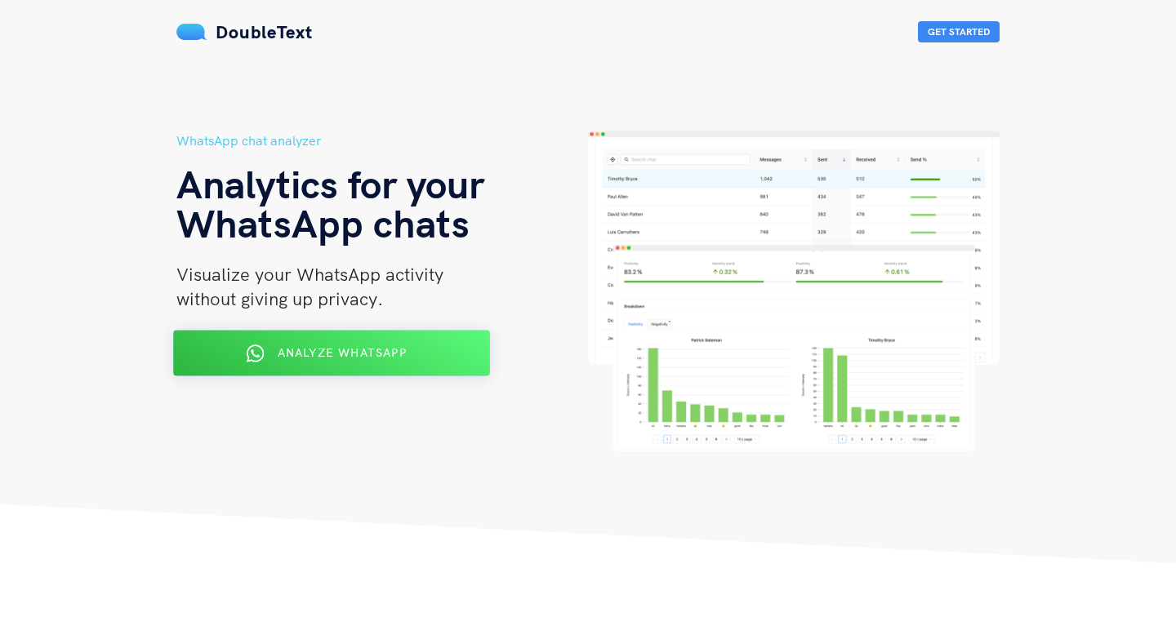
click at [384, 349] on span "Analyze WhatsApp" at bounding box center [342, 352] width 129 height 15
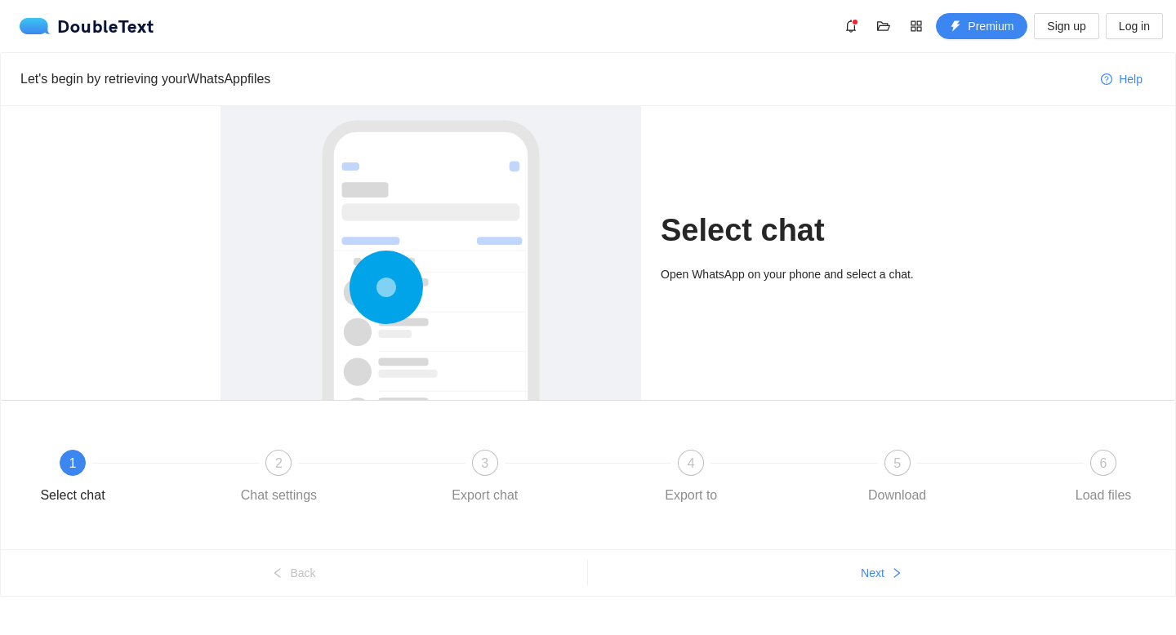
scroll to position [24, 0]
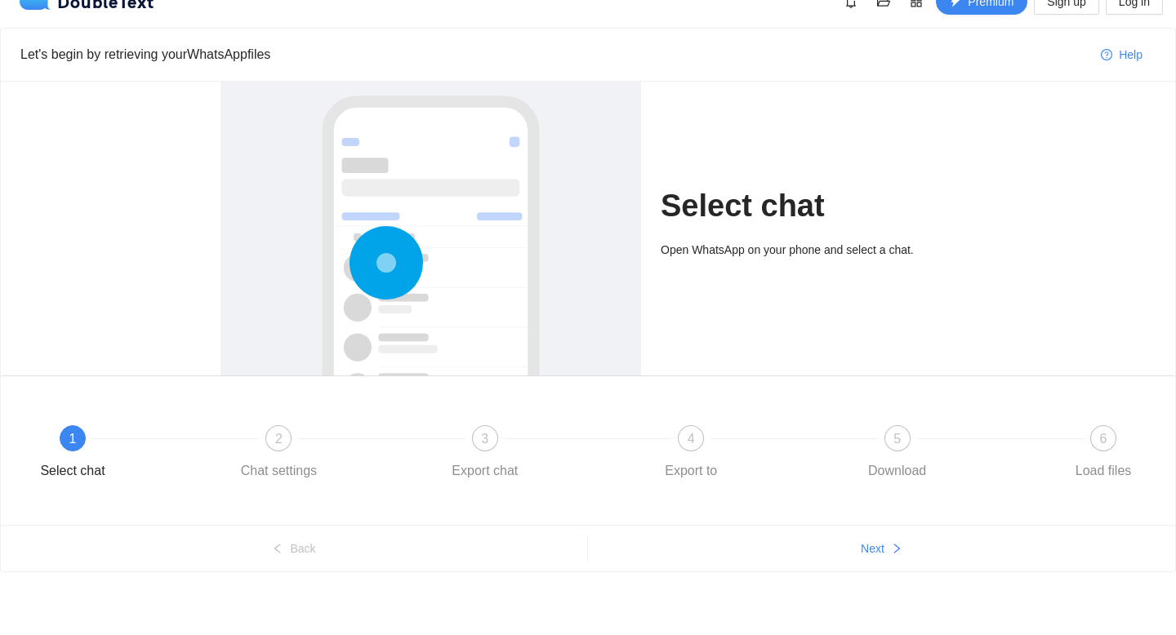
click at [420, 240] on icon at bounding box center [385, 262] width 73 height 73
click at [385, 262] on circle at bounding box center [386, 263] width 3 height 3
click at [924, 543] on button "Next" at bounding box center [881, 549] width 587 height 26
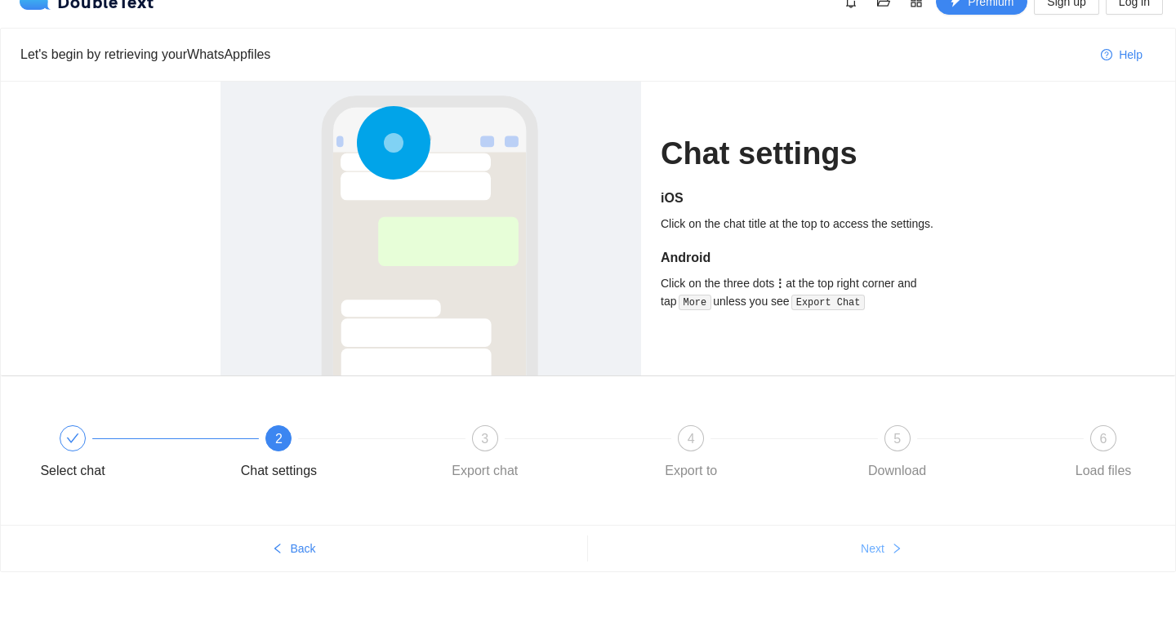
click at [924, 543] on button "Next" at bounding box center [881, 549] width 587 height 26
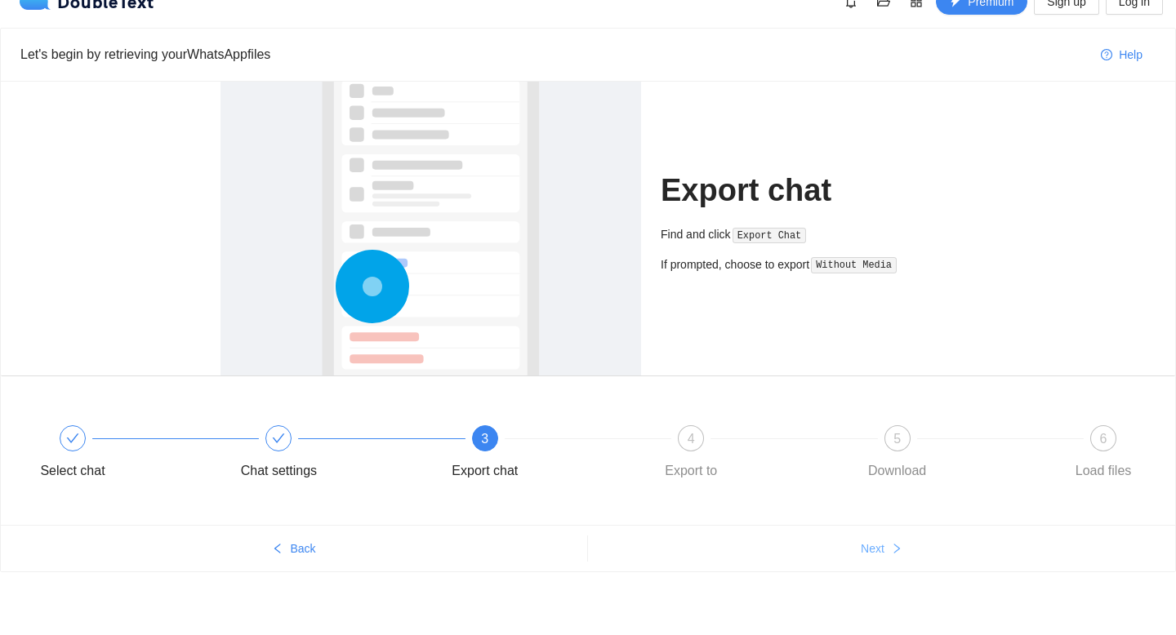
click at [924, 543] on button "Next" at bounding box center [881, 549] width 587 height 26
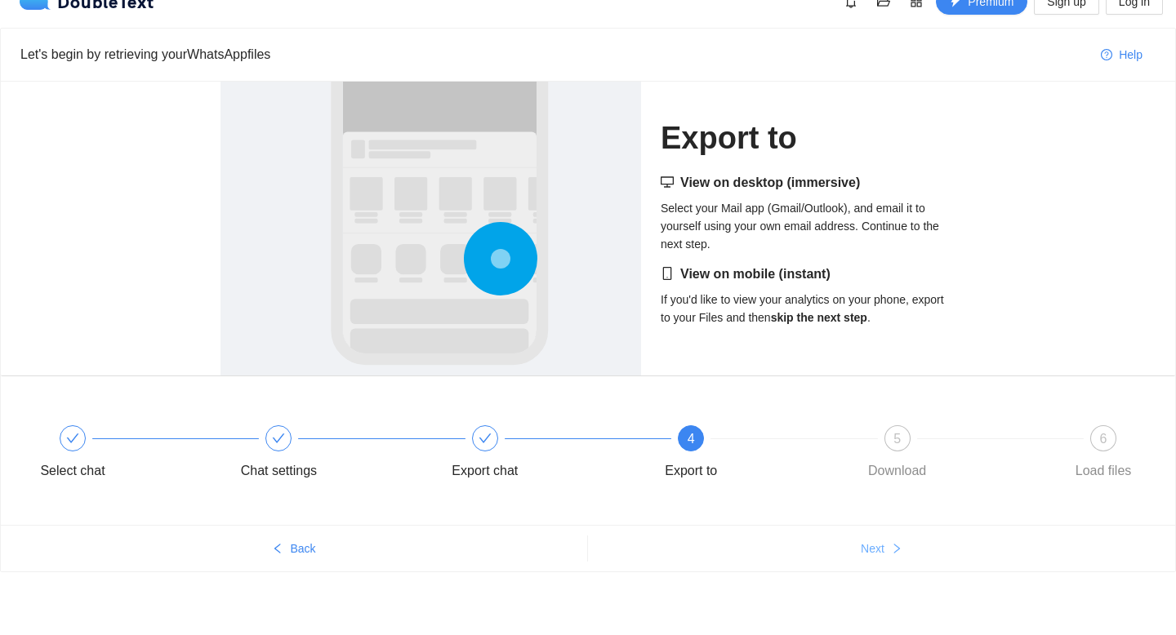
click at [924, 543] on button "Next" at bounding box center [881, 549] width 587 height 26
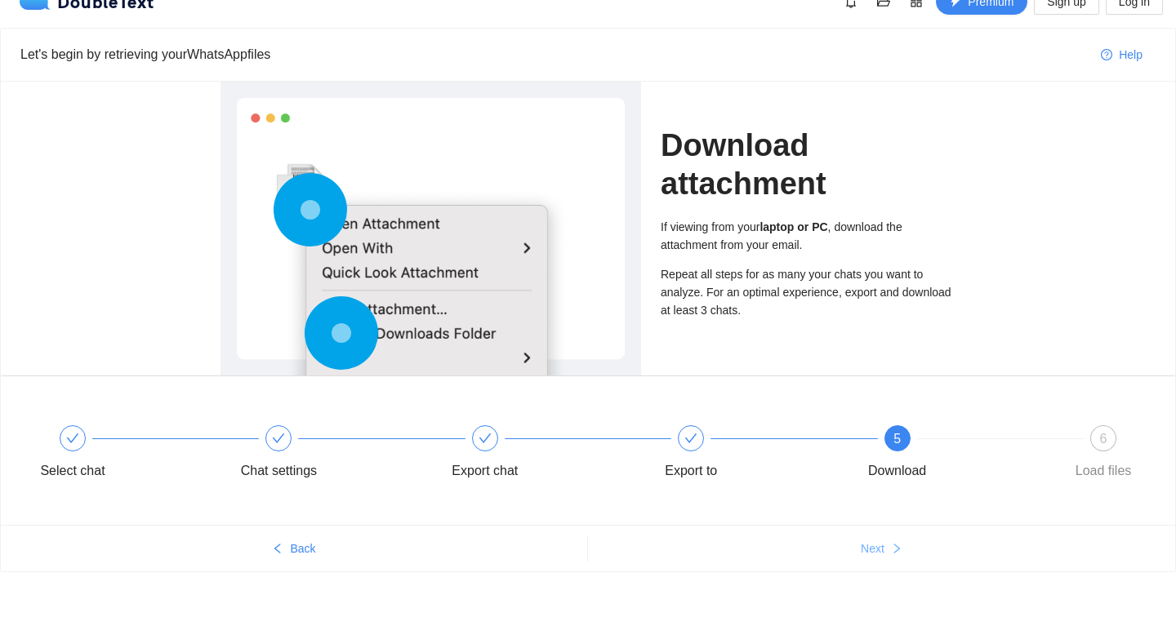
click at [923, 549] on button "Next" at bounding box center [881, 549] width 587 height 26
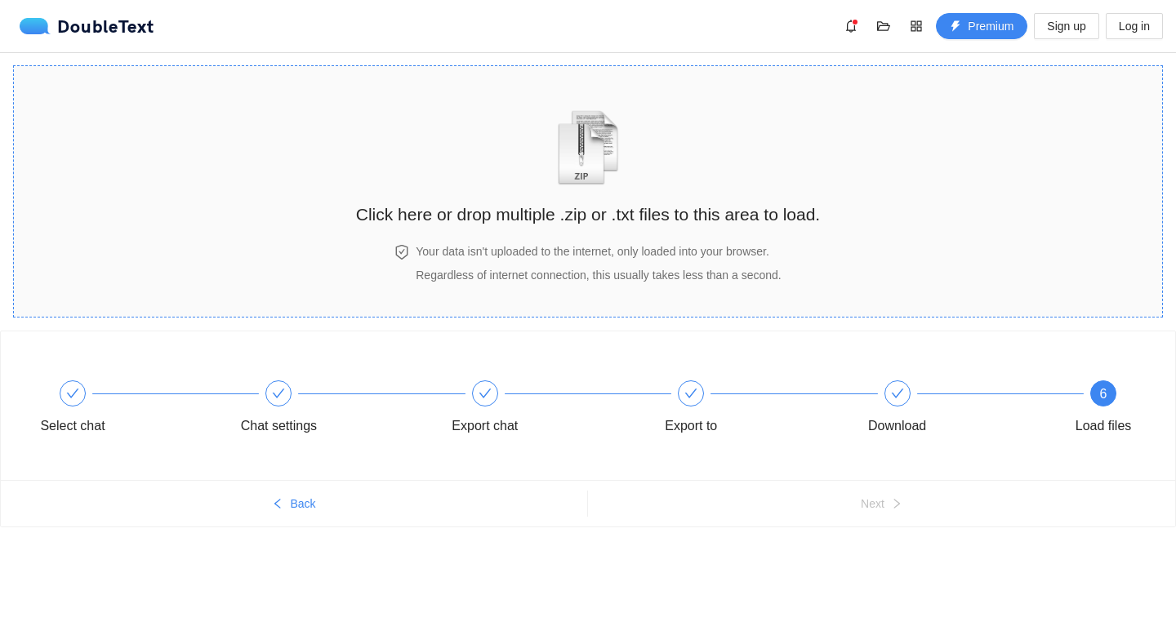
click at [561, 211] on h2 "Click here or drop multiple .zip or .txt files to this area to load." at bounding box center [588, 214] width 464 height 27
click at [536, 171] on div "Click here or drop multiple .zip or .txt files to this area to load." at bounding box center [588, 154] width 464 height 145
click at [665, 154] on div "Click here or drop multiple .zip or .txt files to this area to load." at bounding box center [588, 154] width 464 height 145
click at [476, 89] on div "Click here or drop multiple .zip or .txt files to this area to load." at bounding box center [588, 154] width 464 height 145
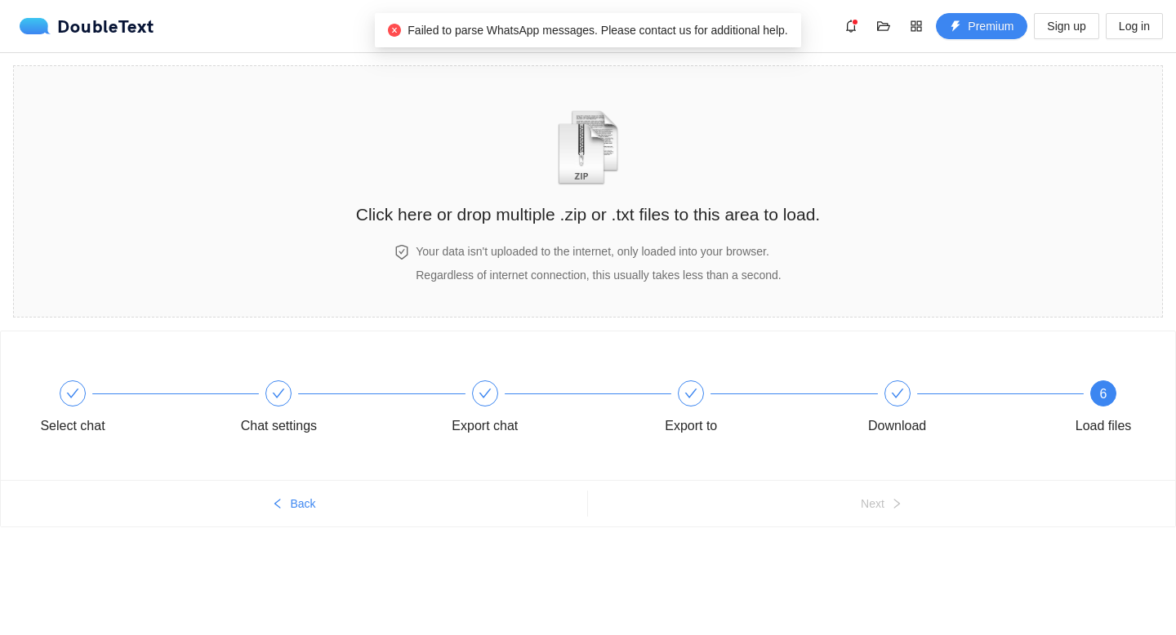
click at [838, 51] on div "DoubleText Premium Sign up Log in" at bounding box center [588, 26] width 1176 height 52
click at [692, 398] on icon "check" at bounding box center [690, 393] width 13 height 13
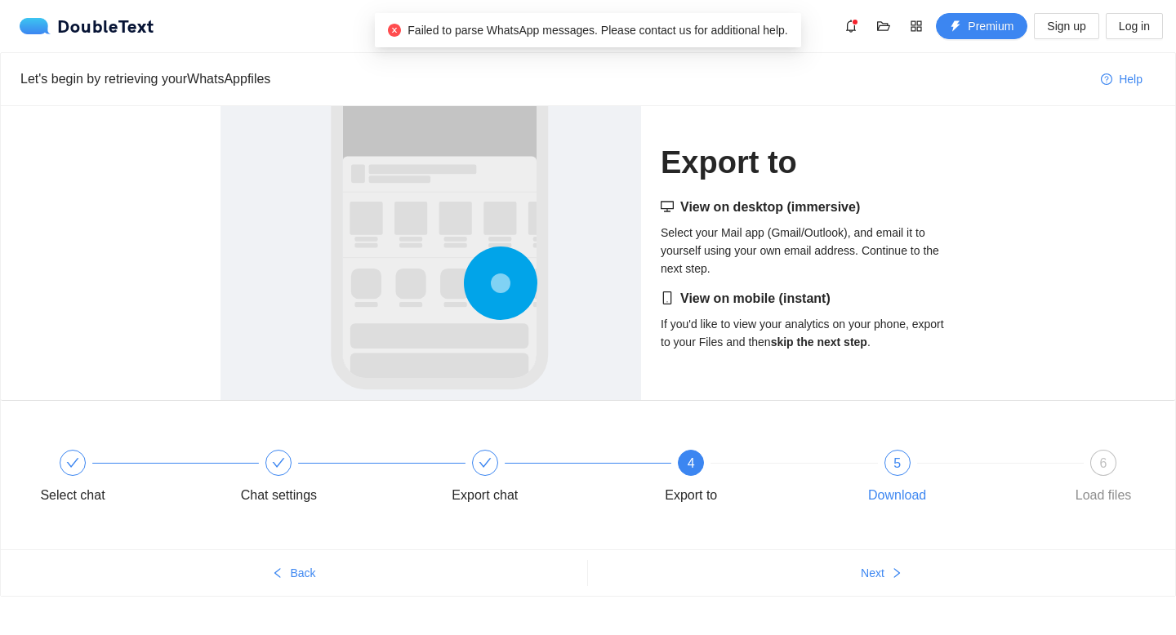
click at [889, 465] on div "5" at bounding box center [897, 463] width 26 height 26
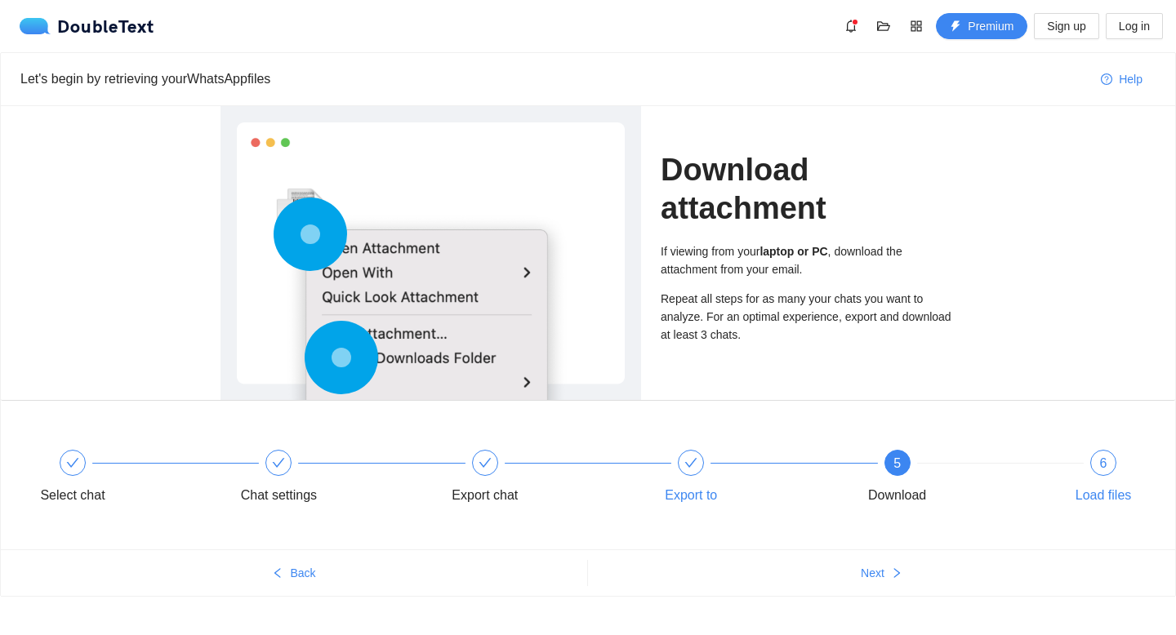
click at [1097, 470] on div "6" at bounding box center [1103, 463] width 26 height 26
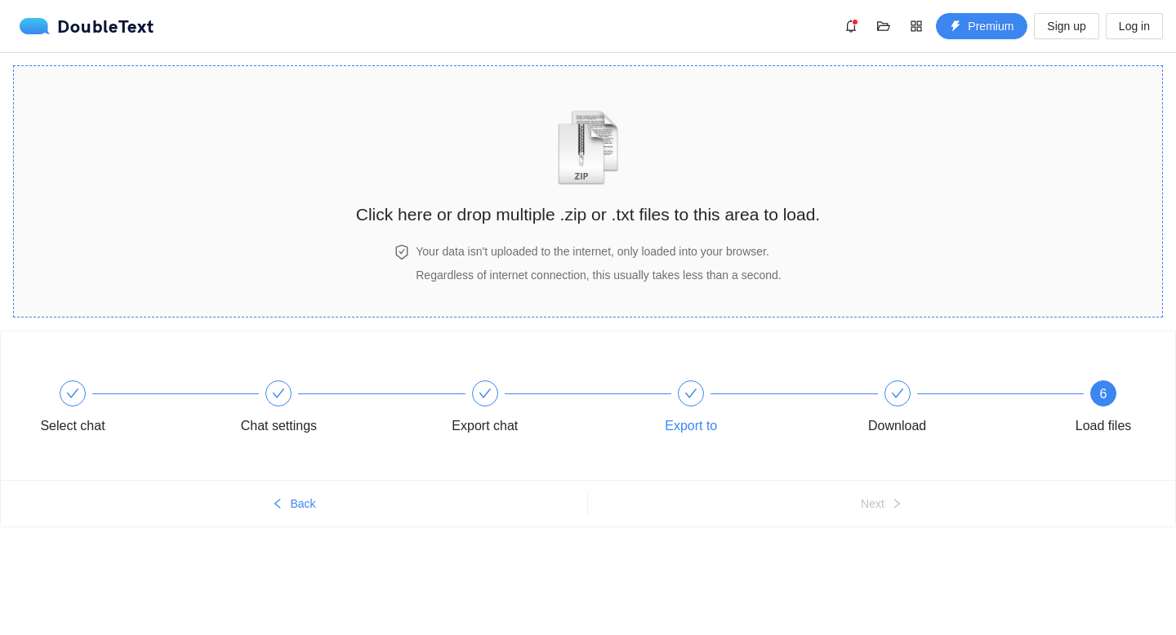
click at [740, 218] on h2 "Click here or drop multiple .zip or .txt files to this area to load." at bounding box center [588, 214] width 464 height 27
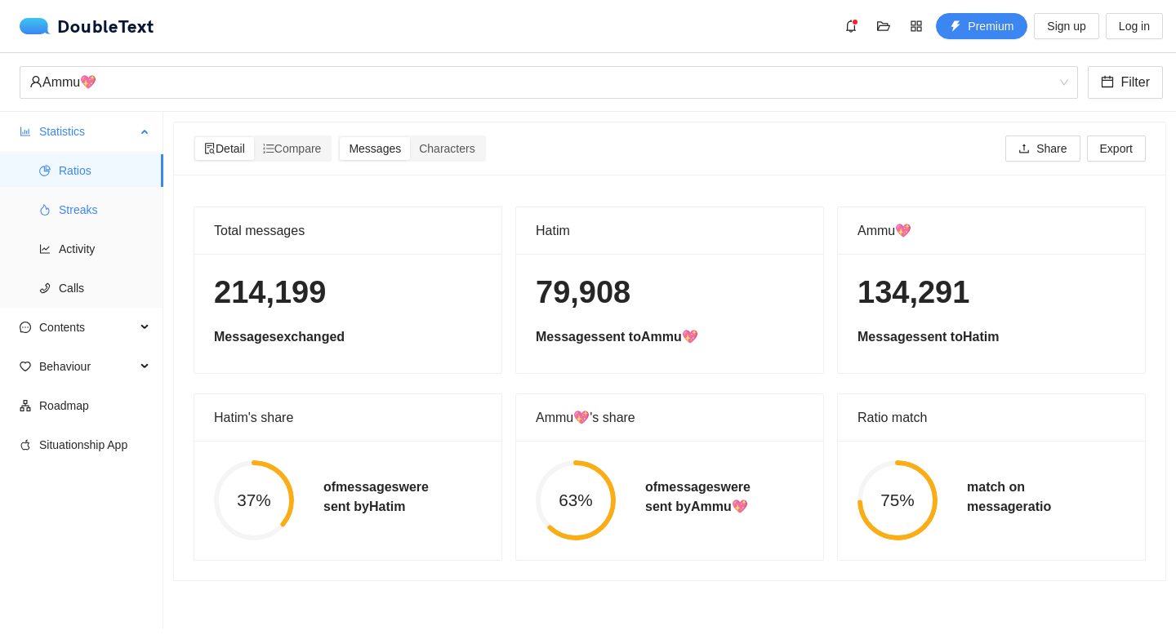
click at [113, 197] on span "Streaks" at bounding box center [104, 210] width 91 height 33
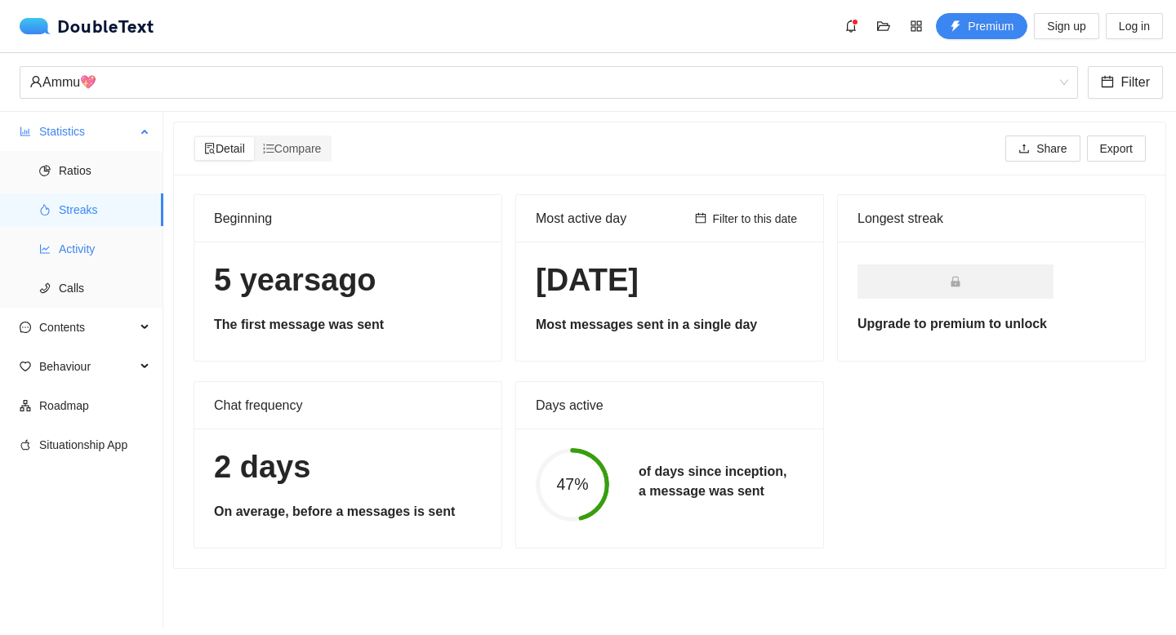
click at [99, 242] on span "Activity" at bounding box center [104, 249] width 91 height 33
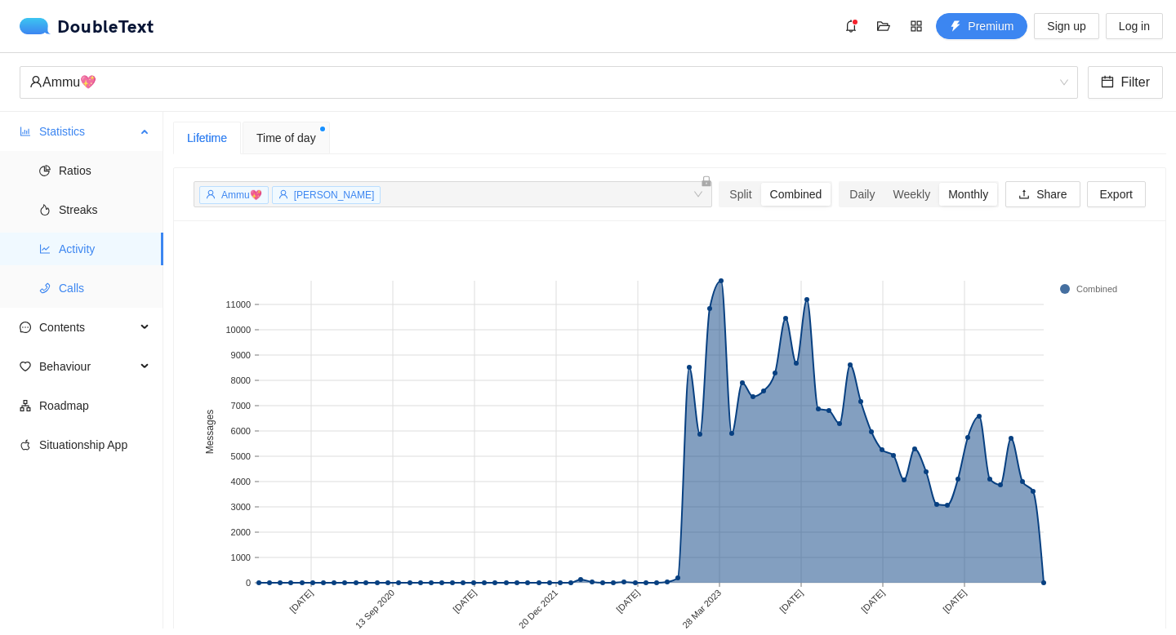
click at [91, 291] on span "Calls" at bounding box center [104, 288] width 91 height 33
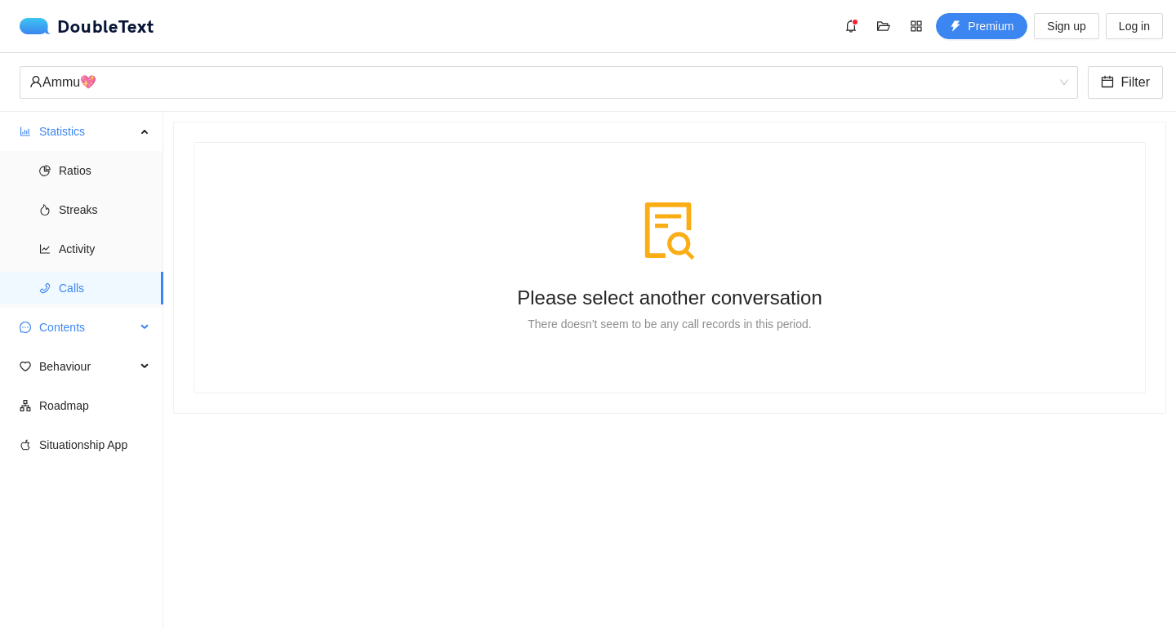
click at [72, 331] on span "Contents" at bounding box center [87, 327] width 96 height 33
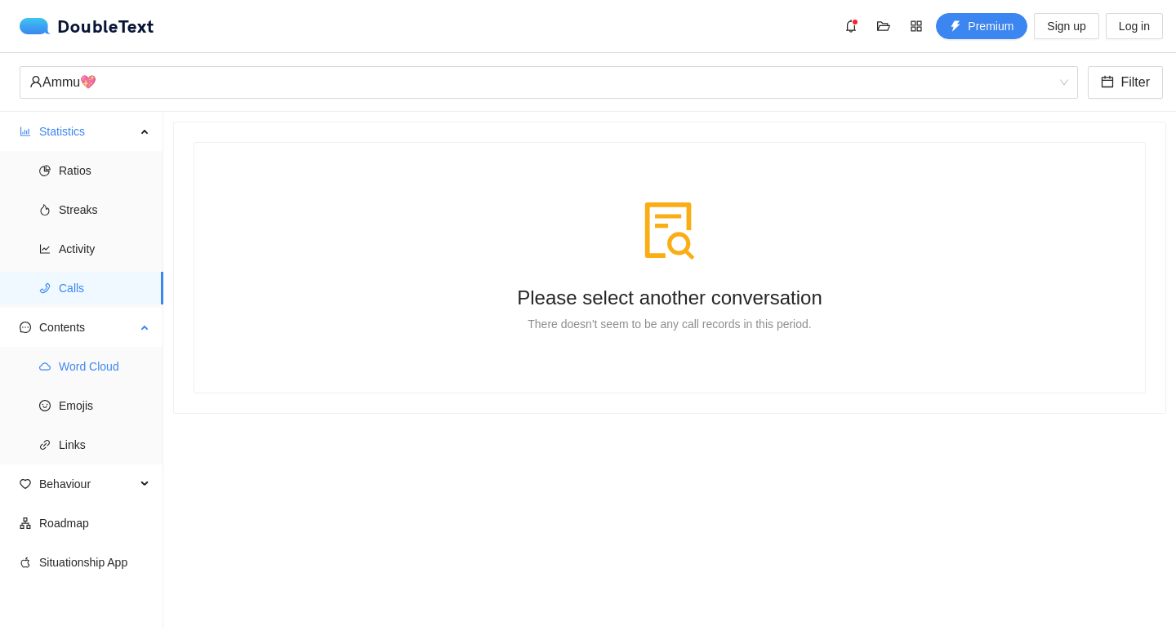
click at [87, 362] on span "Word Cloud" at bounding box center [104, 366] width 91 height 33
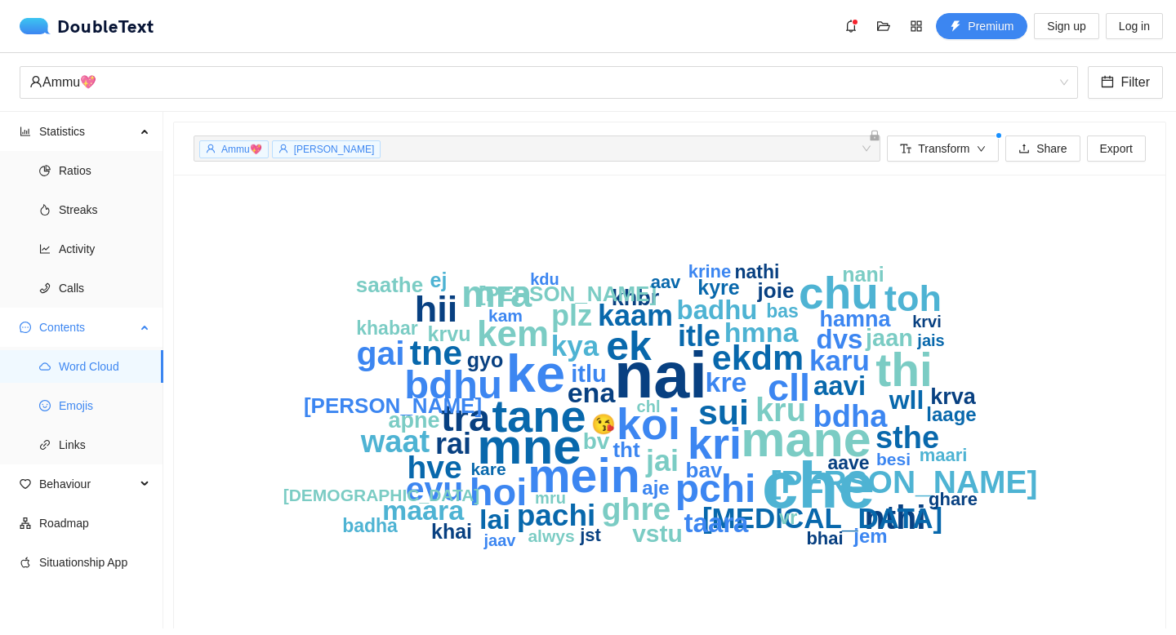
click at [89, 400] on span "Emojis" at bounding box center [104, 405] width 91 height 33
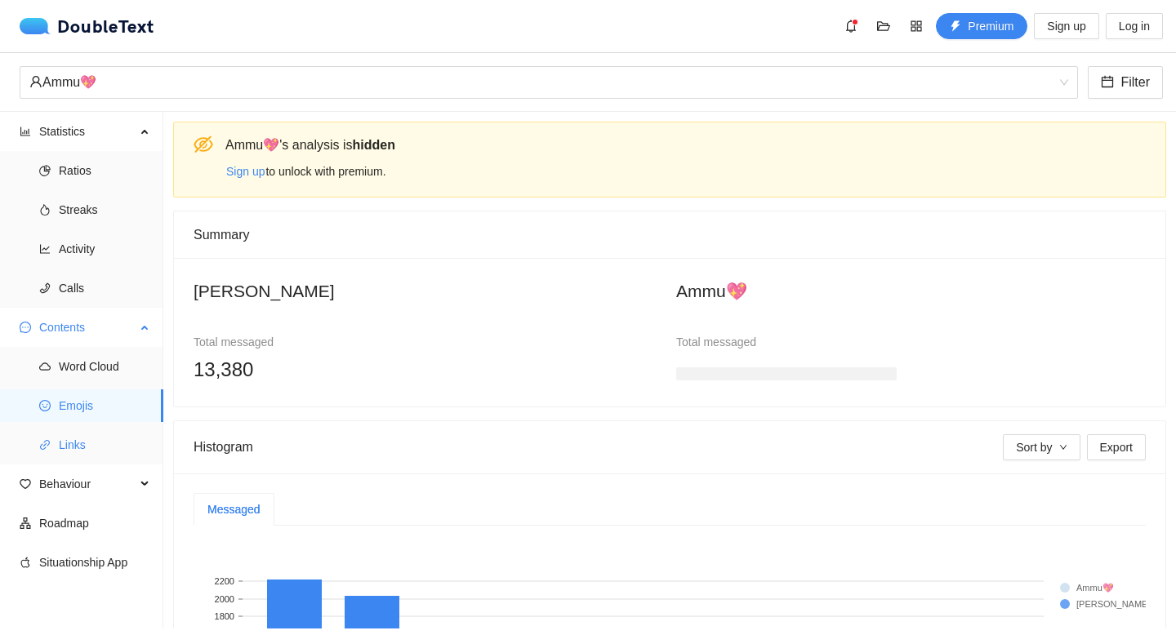
click at [91, 453] on span "Links" at bounding box center [104, 445] width 91 height 33
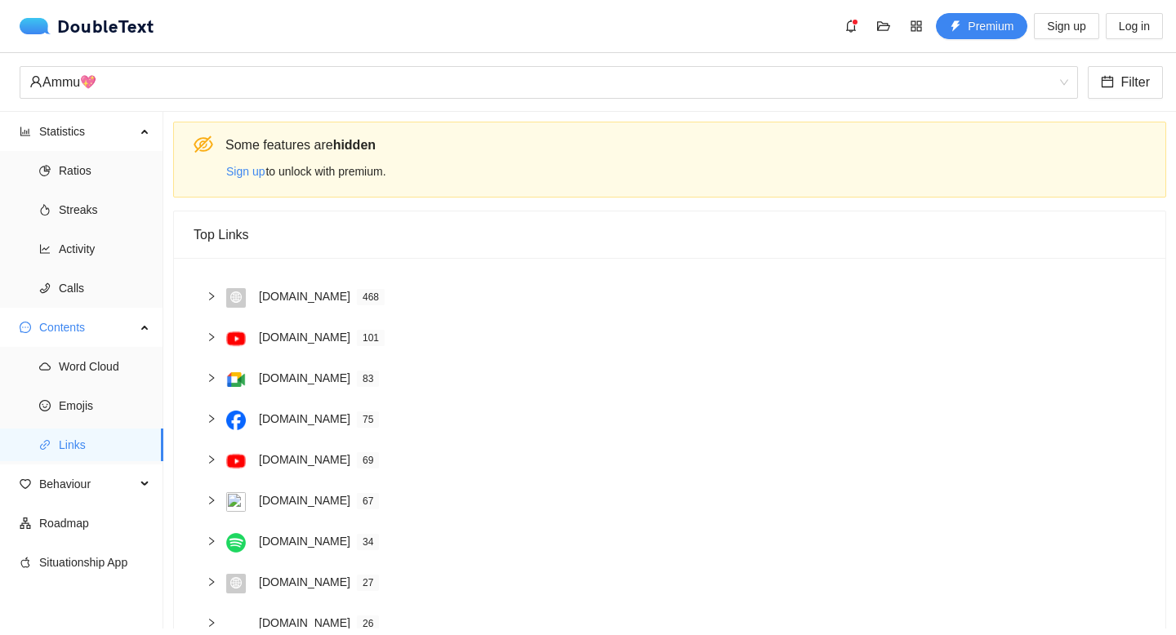
scroll to position [123, 0]
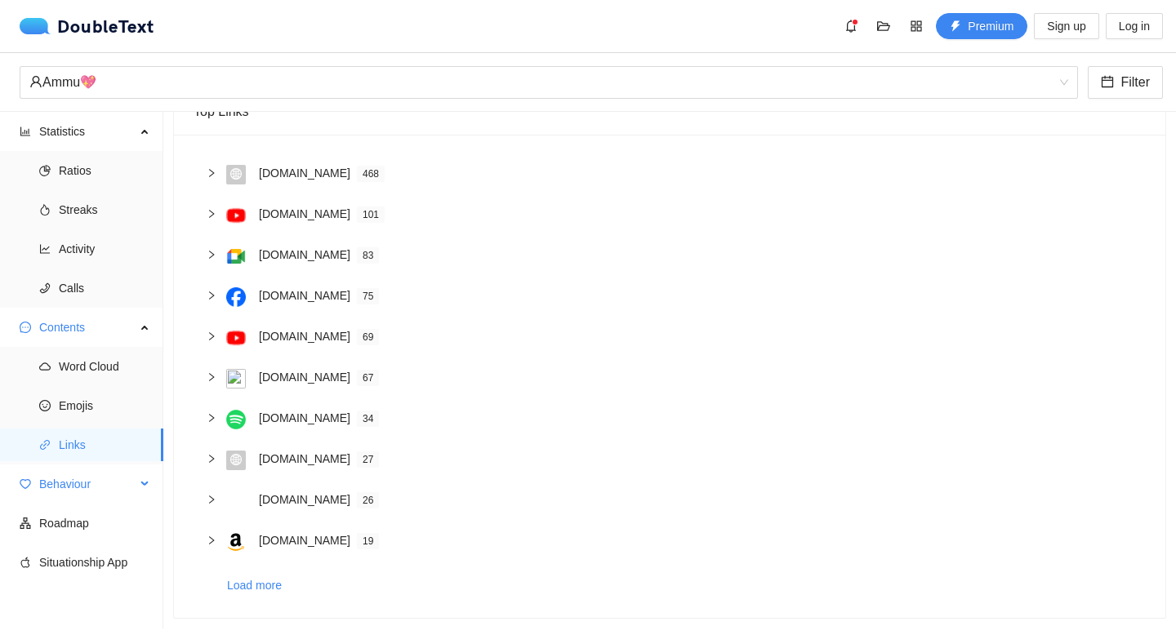
click at [79, 491] on span "Behaviour" at bounding box center [87, 484] width 96 height 33
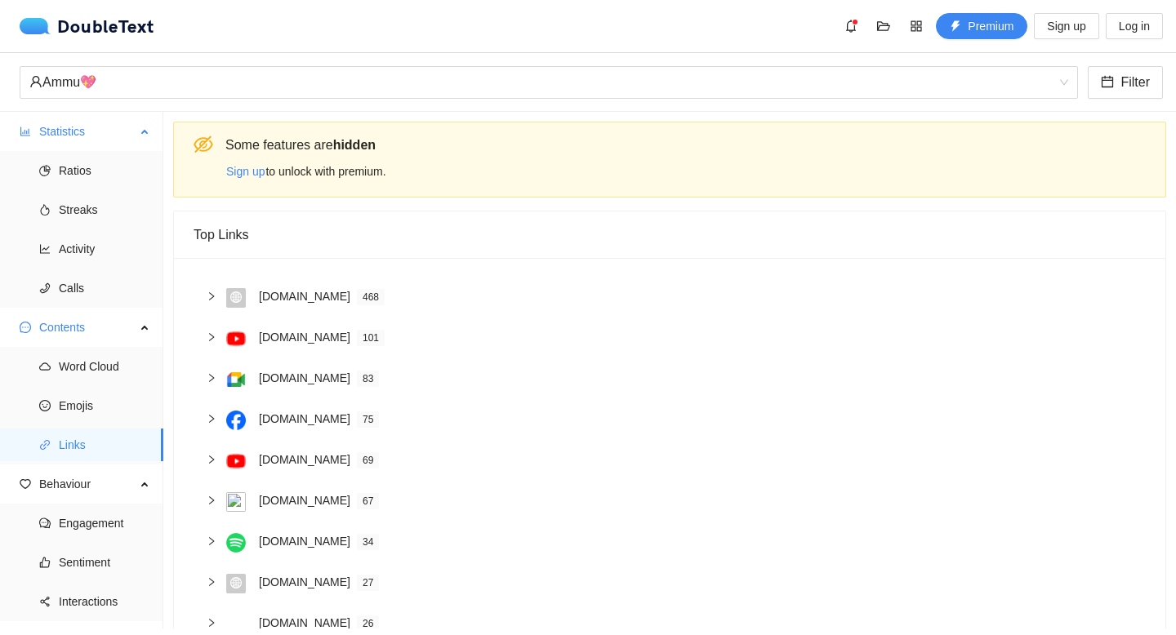
click at [47, 126] on span "Statistics" at bounding box center [87, 131] width 96 height 33
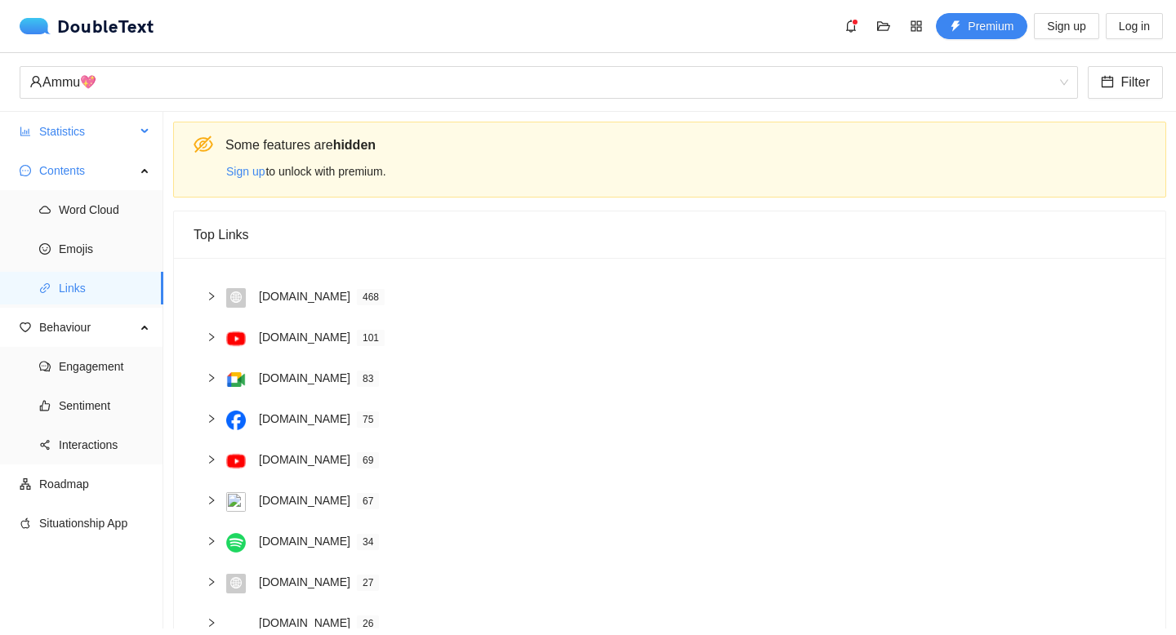
click at [66, 146] on span "Statistics" at bounding box center [87, 131] width 96 height 33
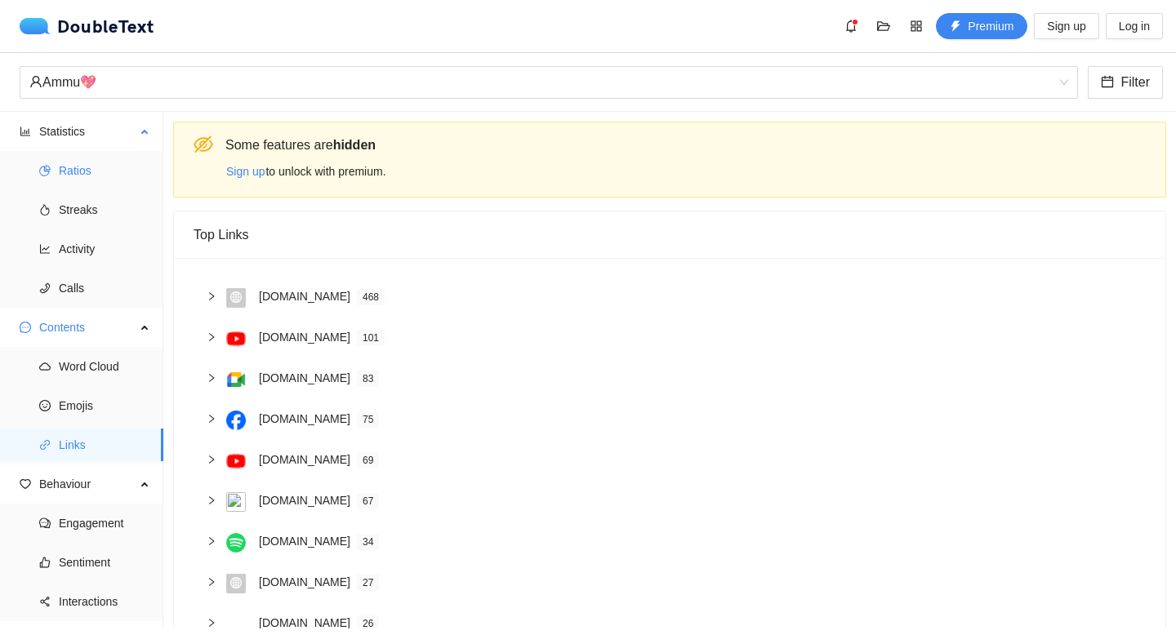
click at [92, 177] on span "Ratios" at bounding box center [104, 170] width 91 height 33
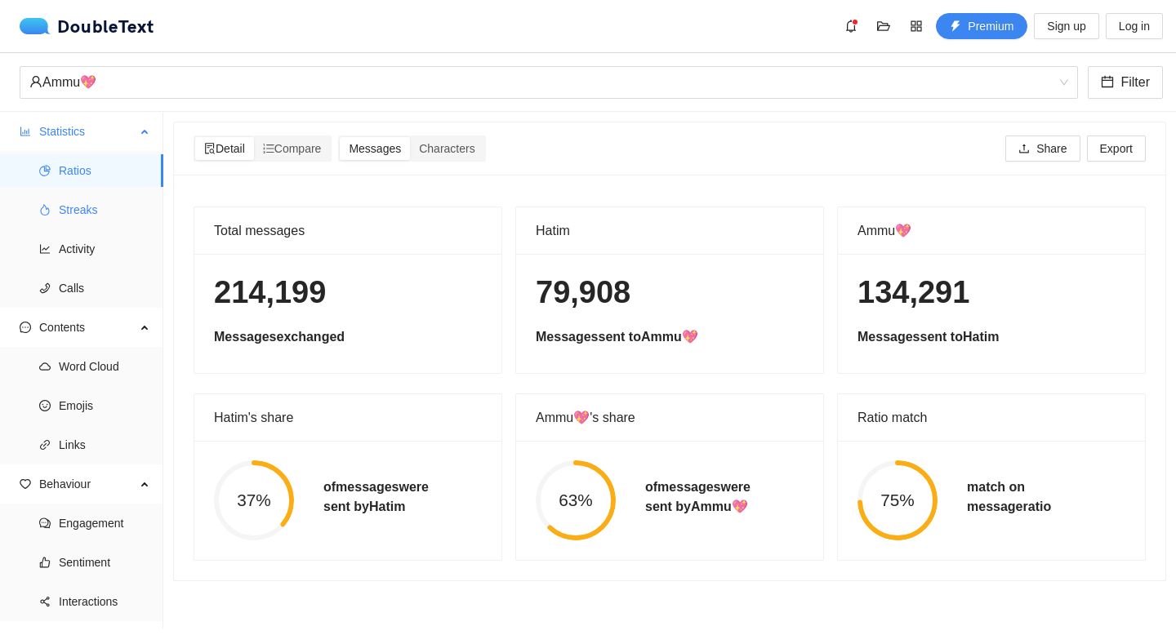
click at [89, 208] on span "Streaks" at bounding box center [104, 210] width 91 height 33
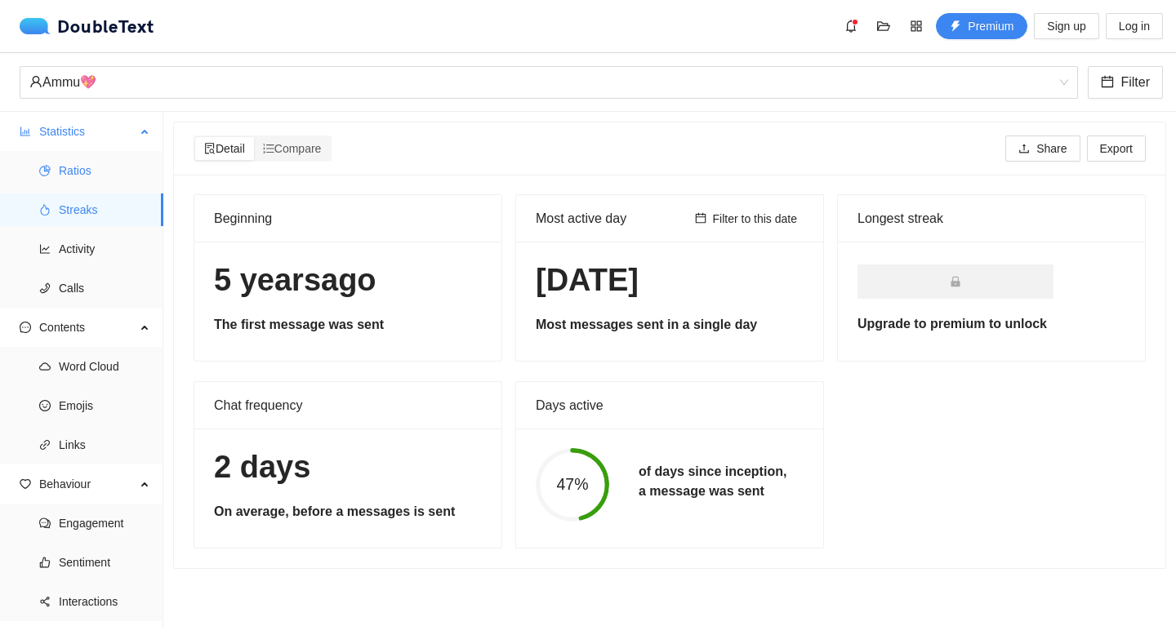
click at [82, 171] on span "Ratios" at bounding box center [104, 170] width 91 height 33
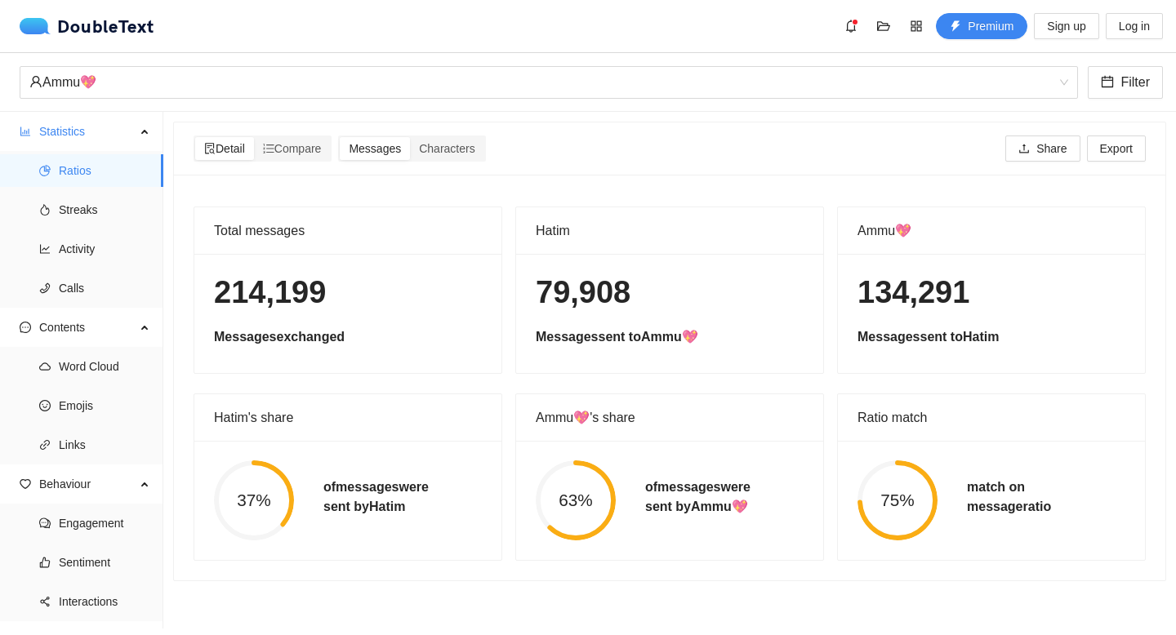
click at [1128, 162] on div "Detail Compare Messages Characters Share Export" at bounding box center [670, 148] width 952 height 52
click at [1128, 152] on span "Export" at bounding box center [1116, 149] width 33 height 18
click at [947, 131] on div "Detail Compare Messages Characters Share Export" at bounding box center [670, 148] width 952 height 52
click at [1045, 148] on span "Share" at bounding box center [1051, 149] width 30 height 18
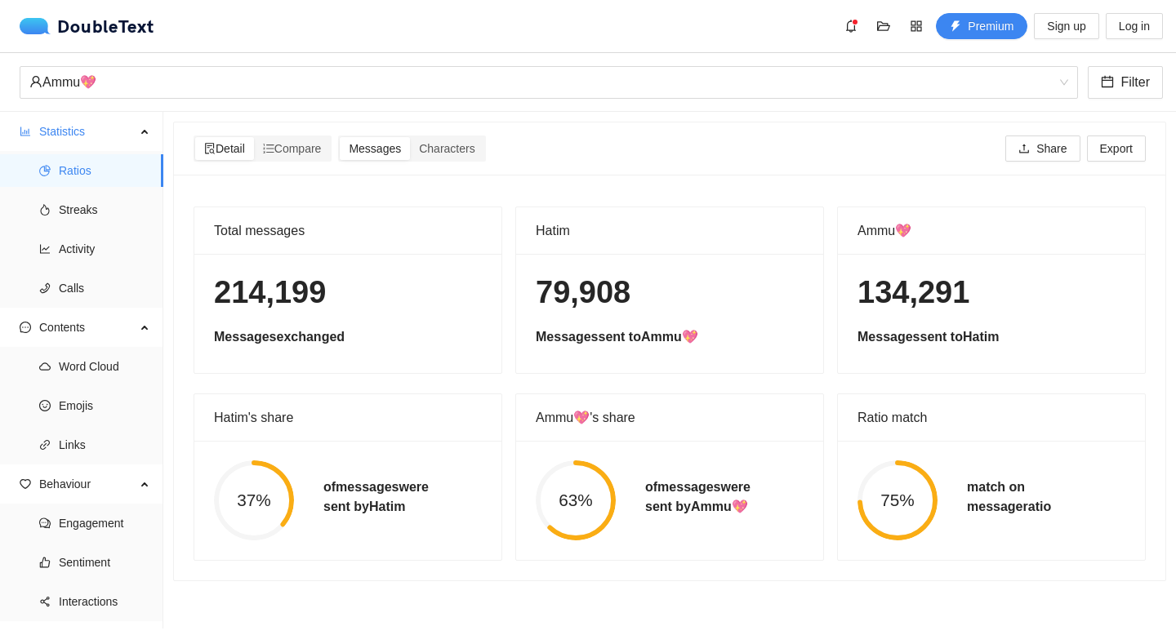
click at [946, 139] on div "Detail Compare Messages Characters Share Export" at bounding box center [669, 149] width 959 height 26
click at [919, 17] on button "button" at bounding box center [916, 26] width 26 height 26
click at [730, 24] on div "DoubleText Premium Sign up Log in" at bounding box center [591, 26] width 1143 height 26
click at [150, 103] on div "Ammu💖 Filter" at bounding box center [588, 82] width 1176 height 59
click at [161, 88] on div "Ammu💖" at bounding box center [541, 82] width 1024 height 31
